Goal: Obtain resource: Download file/media

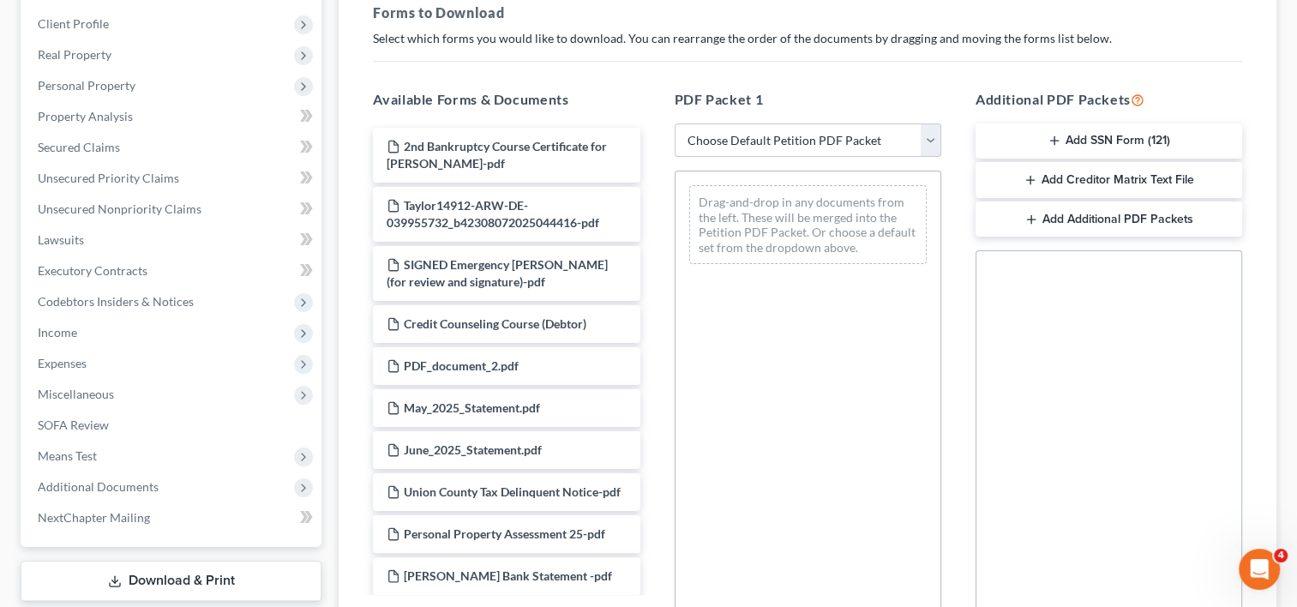
scroll to position [263, 0]
click at [917, 146] on select "Choose Default Petition PDF Packet Complete Bankruptcy Petition (all forms and …" at bounding box center [808, 140] width 267 height 34
select select "4"
click at [675, 123] on select "Choose Default Petition PDF Packet Complete Bankruptcy Petition (all forms and …" at bounding box center [808, 140] width 267 height 34
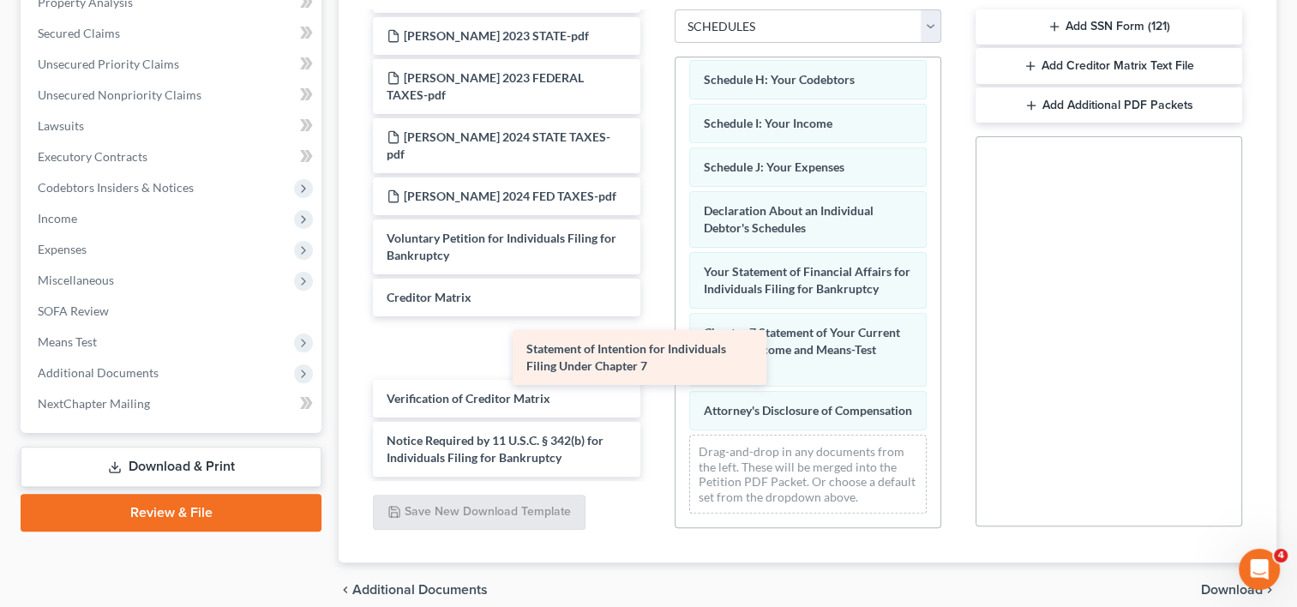
scroll to position [485, 0]
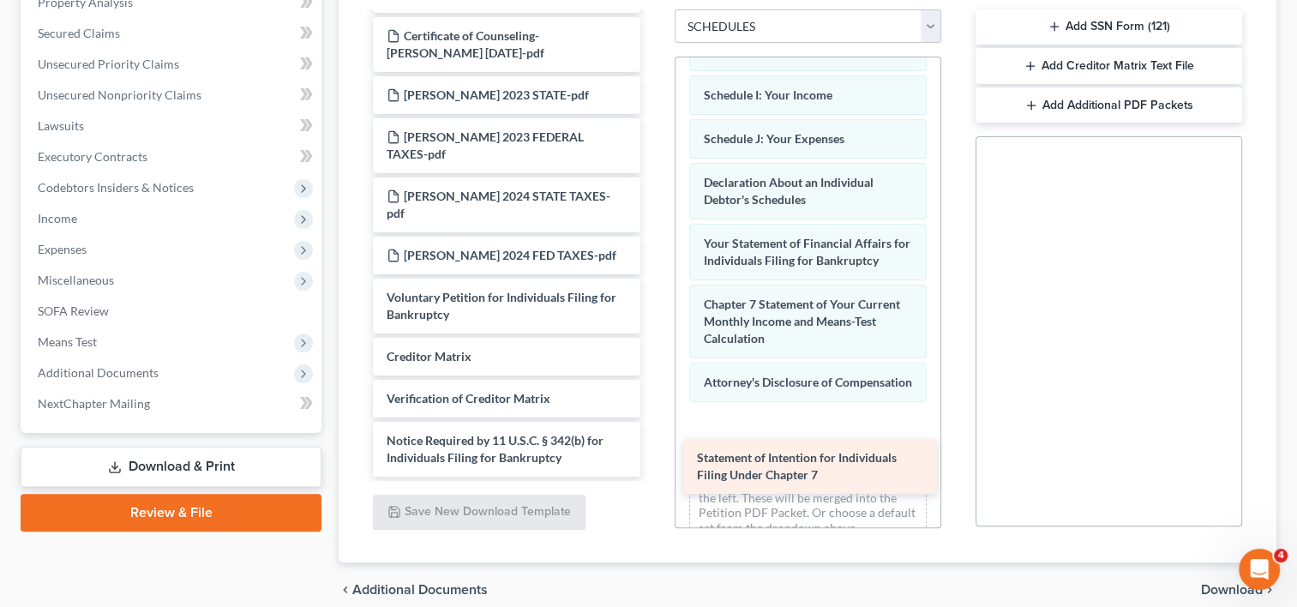
drag, startPoint x: 511, startPoint y: 300, endPoint x: 821, endPoint y: 462, distance: 350.1
click at [653, 462] on div "Statement of Intention for Individuals Filing Under Chapter 7 2nd Bankruptcy Co…" at bounding box center [506, 11] width 294 height 931
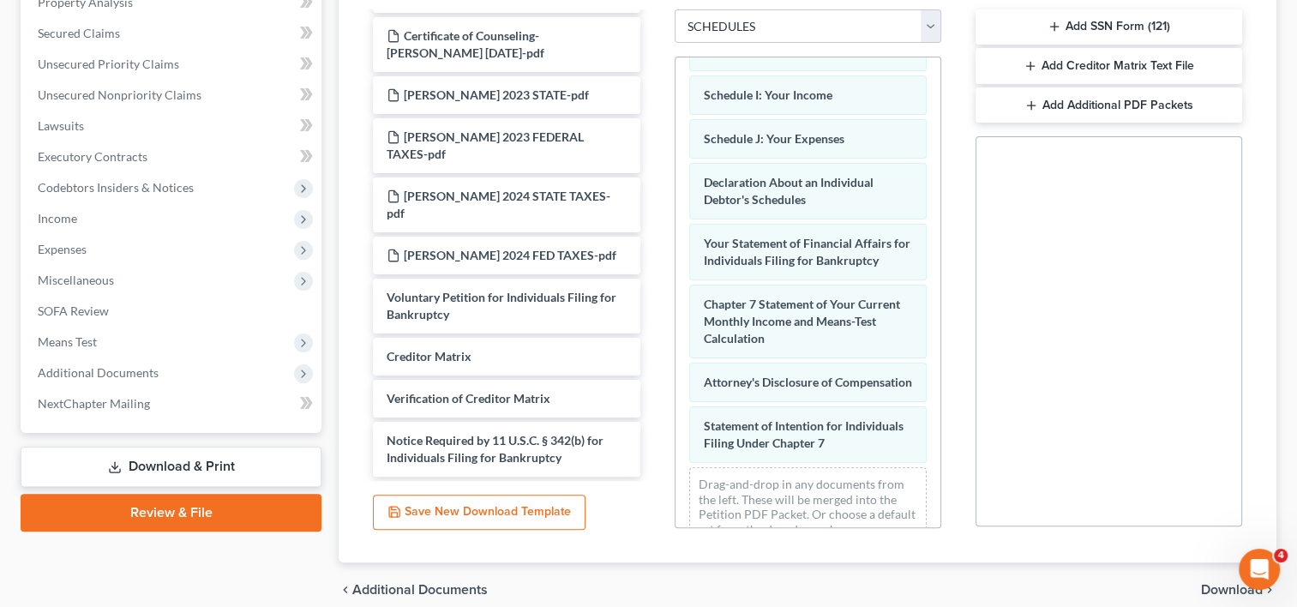
scroll to position [450, 0]
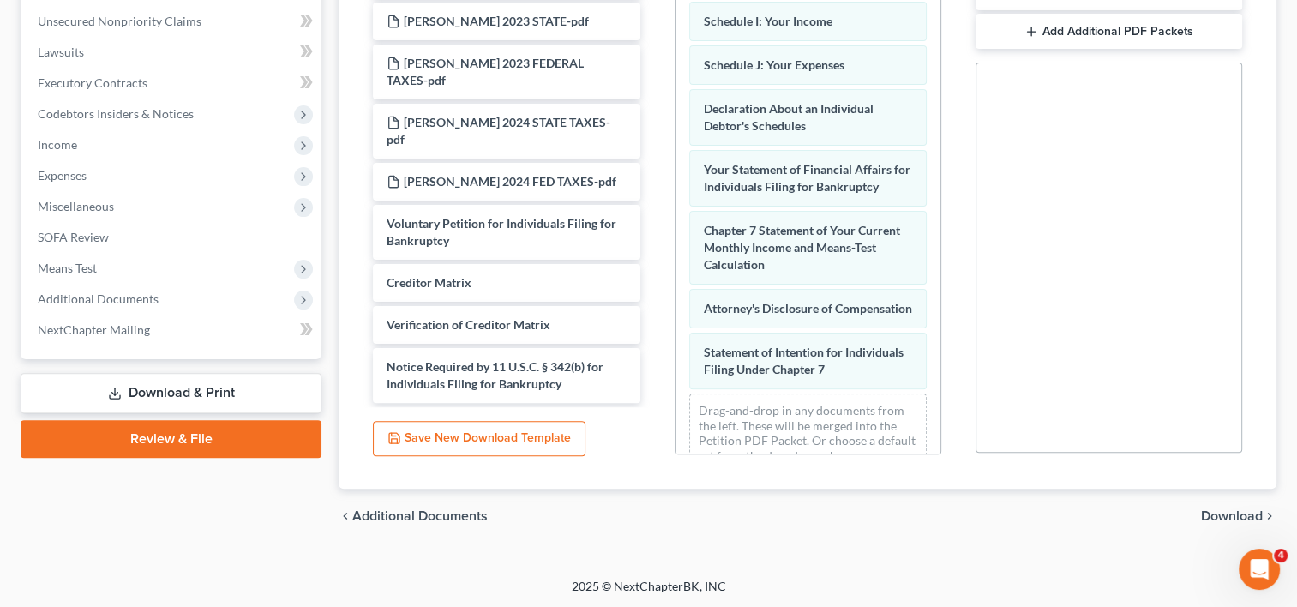
click at [1215, 515] on span "Download" at bounding box center [1232, 516] width 62 height 14
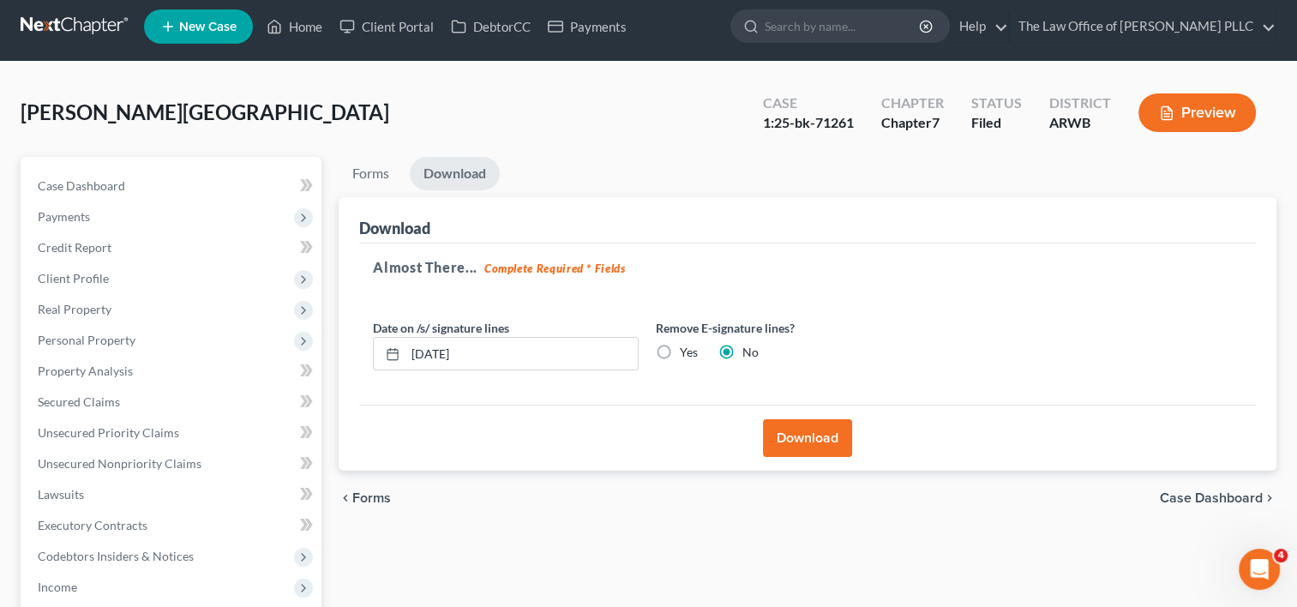
scroll to position [0, 0]
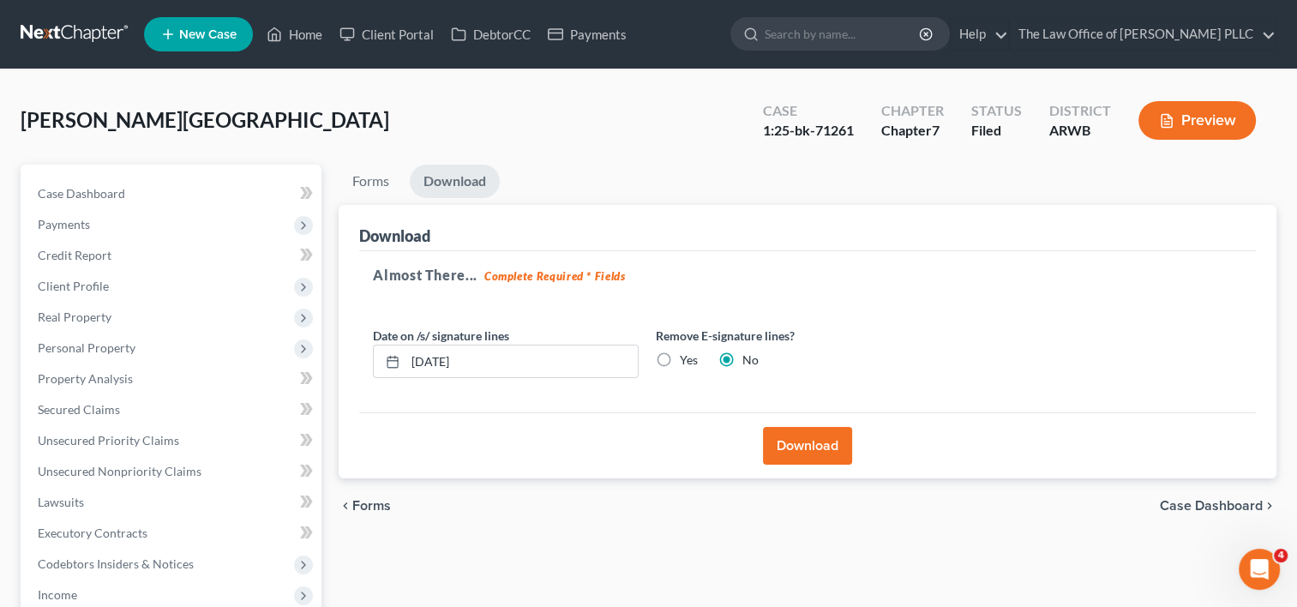
click at [680, 357] on label "Yes" at bounding box center [689, 360] width 18 height 17
click at [687, 357] on input "Yes" at bounding box center [692, 357] width 11 height 11
radio input "true"
radio input "false"
click at [808, 442] on button "Download" at bounding box center [807, 446] width 89 height 38
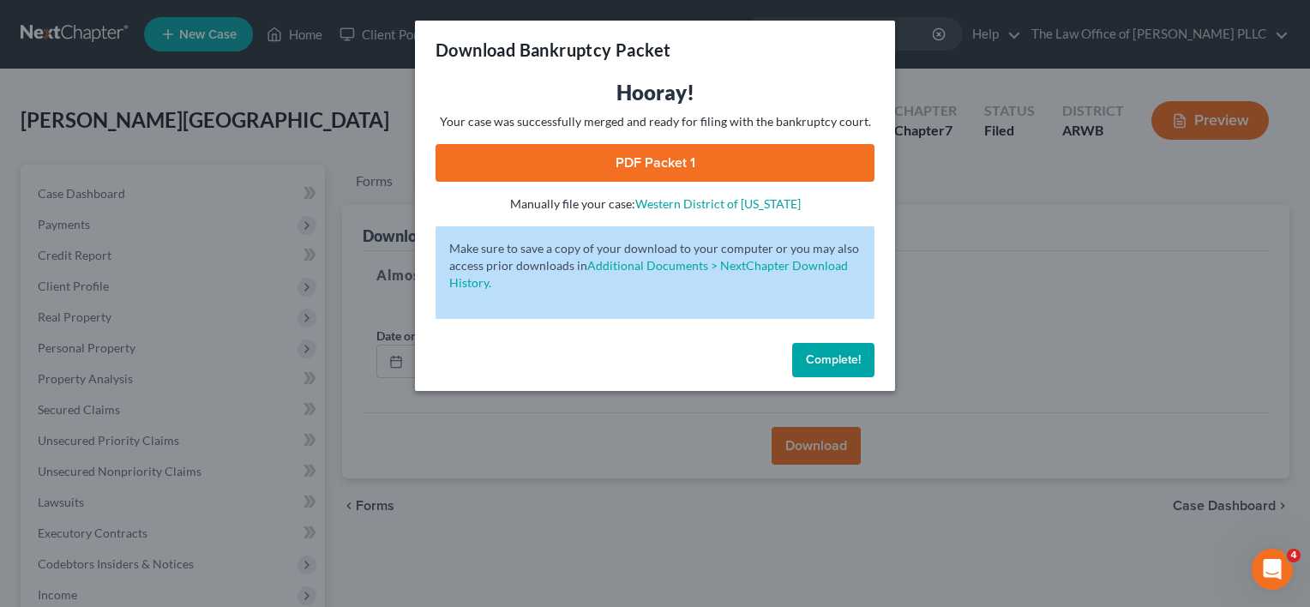
click at [672, 163] on link "PDF Packet 1" at bounding box center [655, 163] width 439 height 38
click at [833, 358] on span "Complete!" at bounding box center [833, 359] width 55 height 15
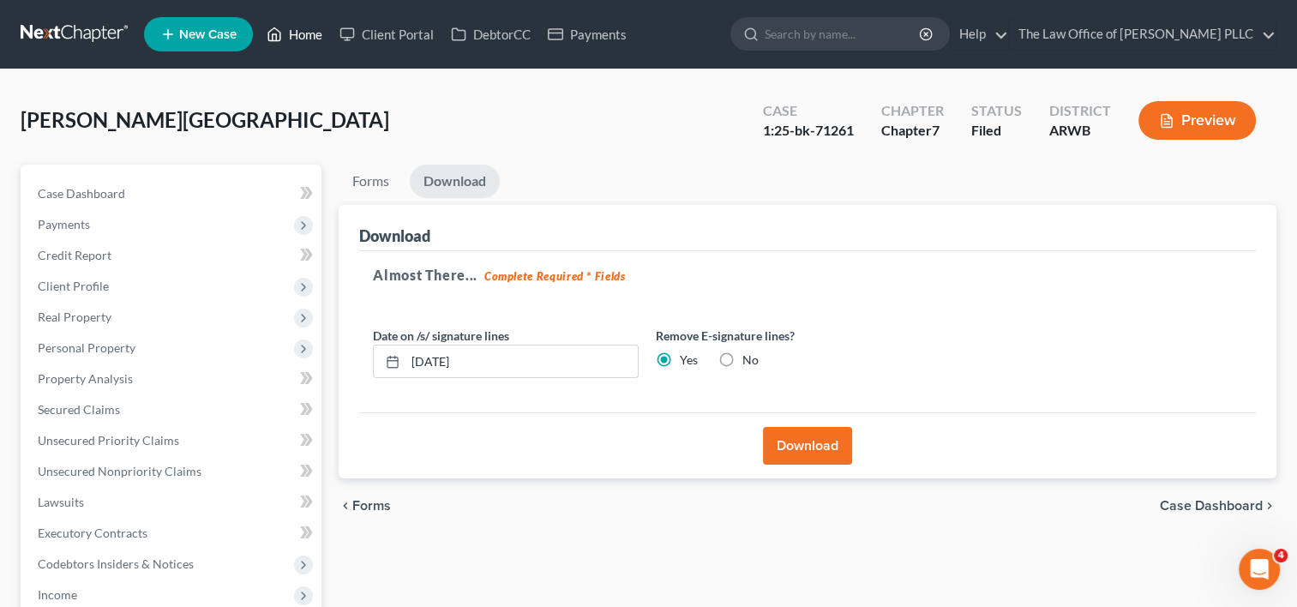
click at [302, 37] on link "Home" at bounding box center [294, 34] width 73 height 31
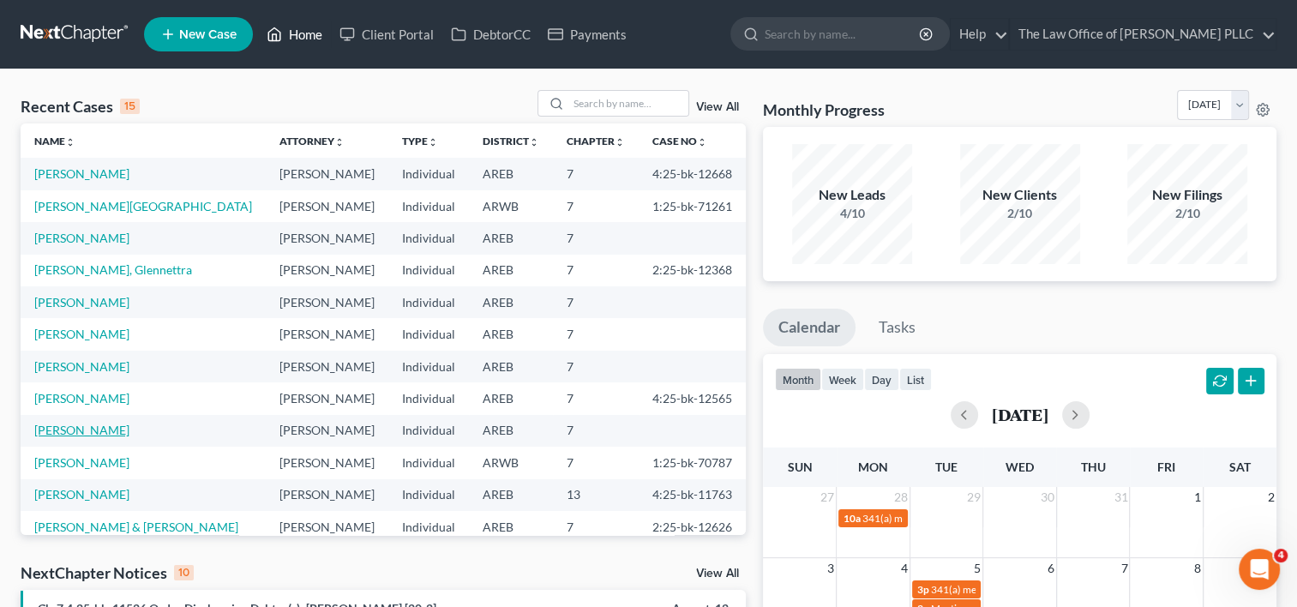
scroll to position [117, 0]
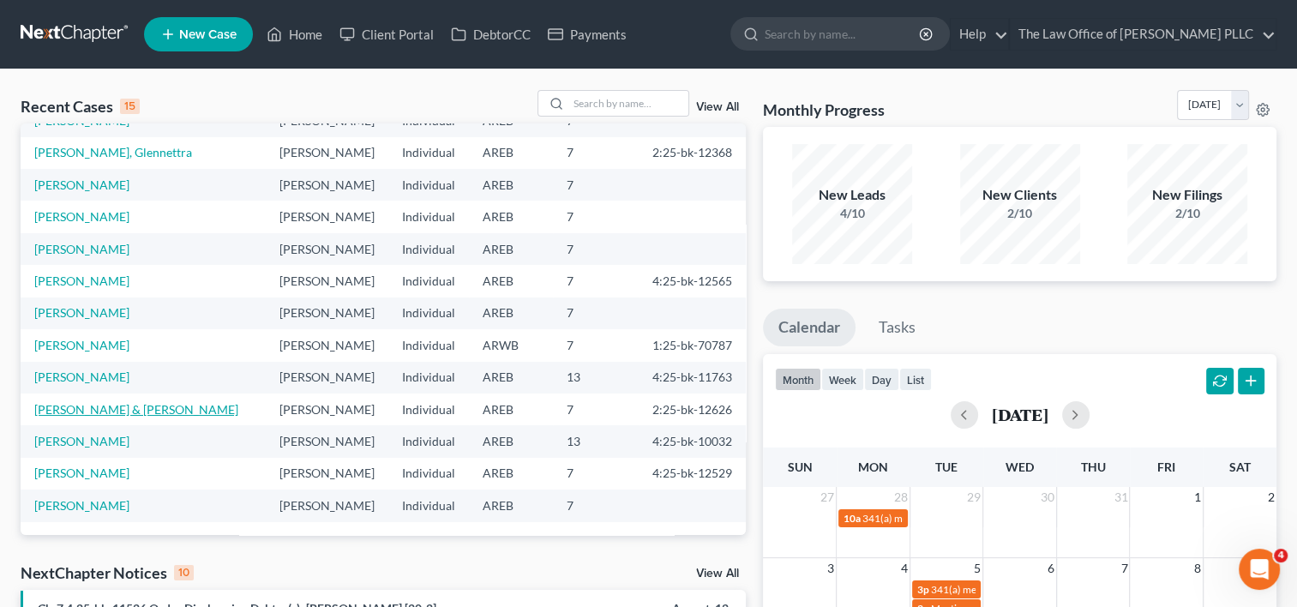
click at [138, 407] on link "[PERSON_NAME] & [PERSON_NAME]" at bounding box center [136, 409] width 204 height 15
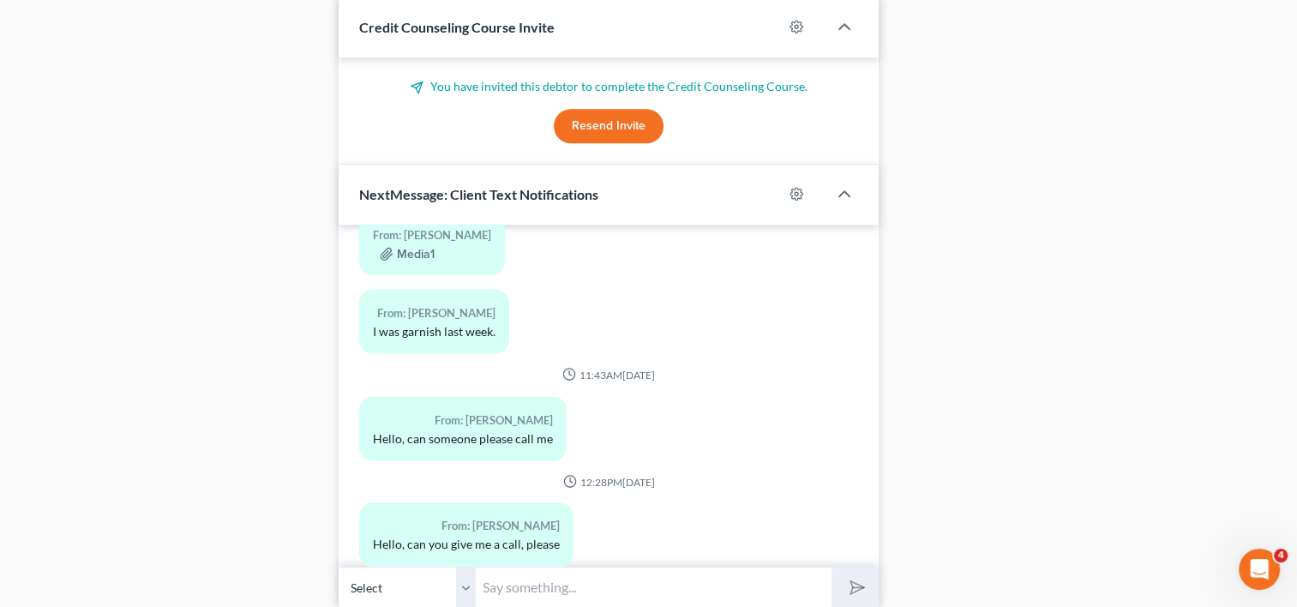
scroll to position [1648, 0]
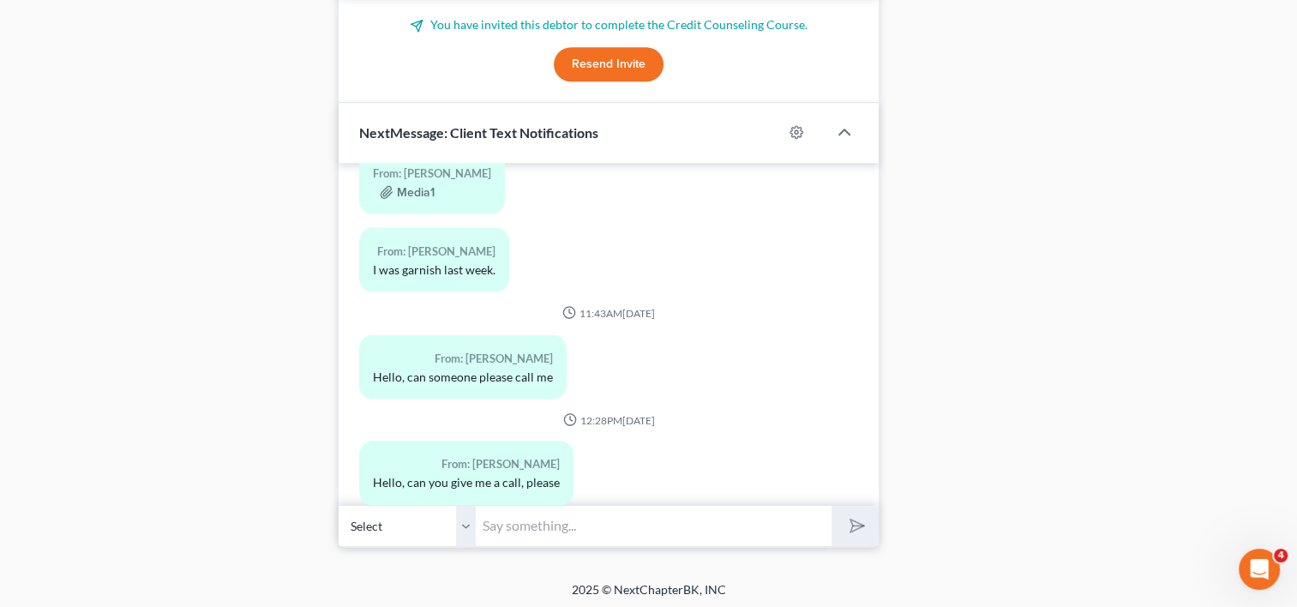
click at [610, 540] on input "text" at bounding box center [654, 526] width 356 height 42
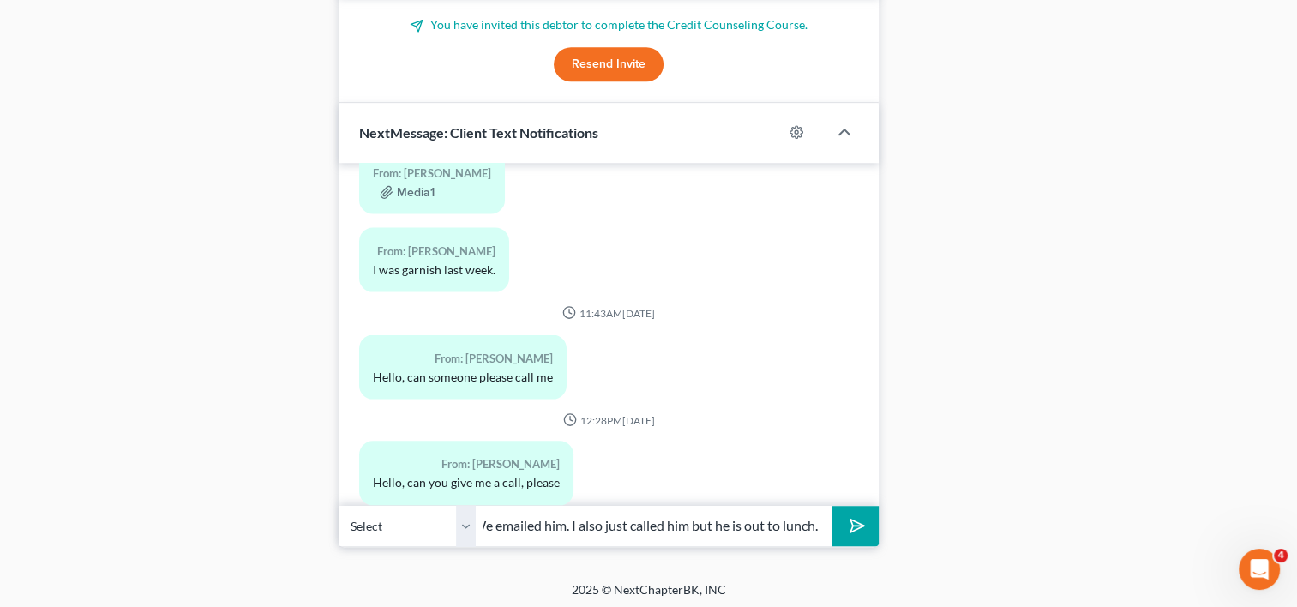
scroll to position [0, 17]
type input "We emailed him. I also just called him but he is out to lunch."
click at [852, 525] on icon "submit" at bounding box center [854, 526] width 24 height 24
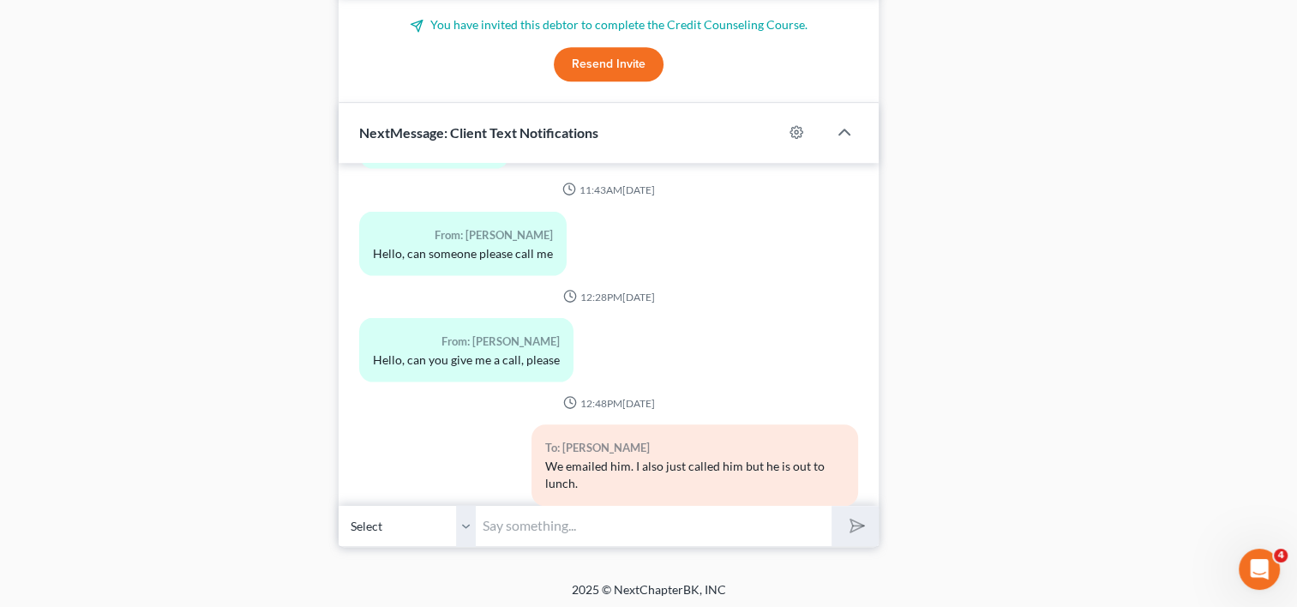
scroll to position [3754, 0]
